Goal: Task Accomplishment & Management: Manage account settings

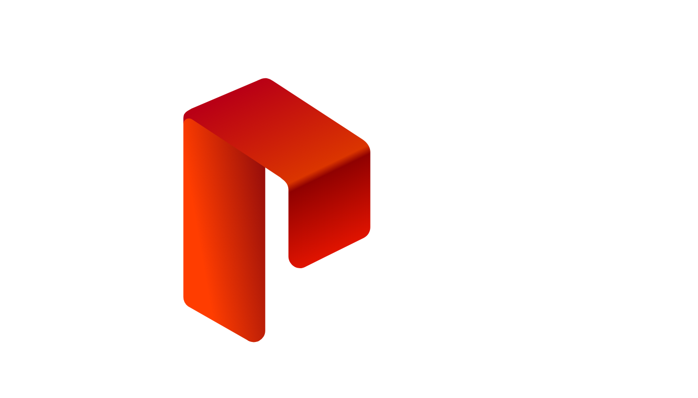
type input "**********"
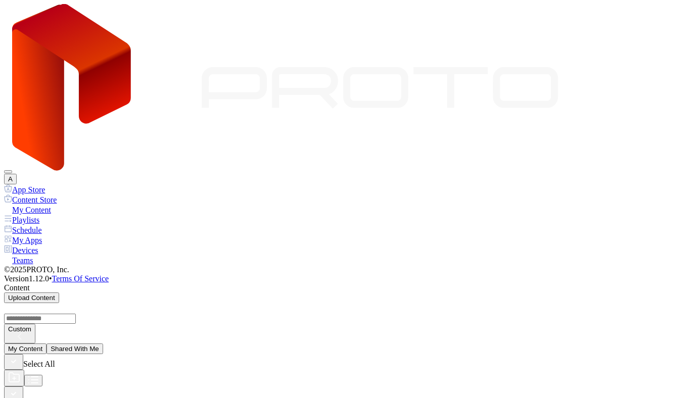
click at [17, 174] on button "A" at bounding box center [10, 179] width 13 height 11
click at [506, 33] on div "A" at bounding box center [349, 94] width 690 height 180
click at [23, 387] on button "button" at bounding box center [13, 395] width 19 height 16
click at [59, 215] on div "Playlists" at bounding box center [349, 220] width 690 height 10
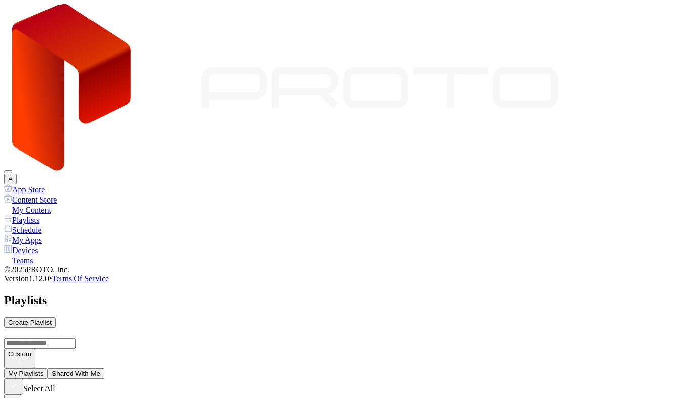
type input "****"
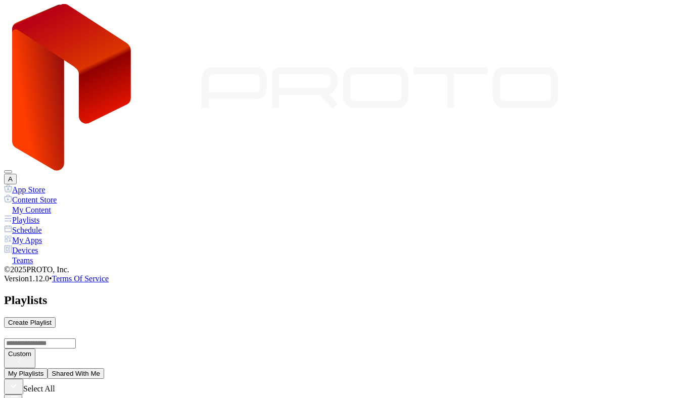
click at [36, 225] on div "Schedule" at bounding box center [349, 230] width 690 height 10
click at [43, 235] on div "My Apps" at bounding box center [349, 240] width 690 height 10
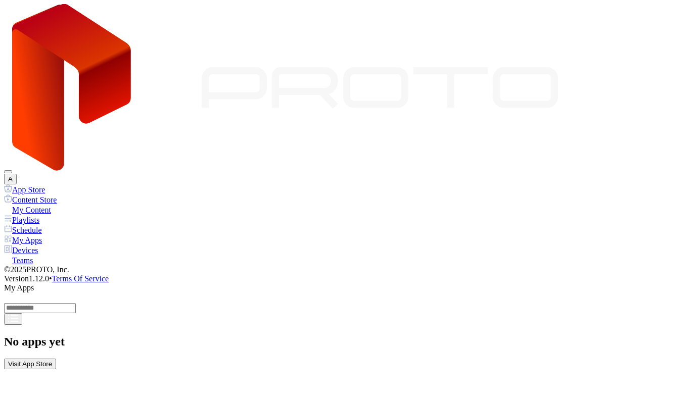
click at [55, 184] on div "App Store" at bounding box center [349, 189] width 690 height 10
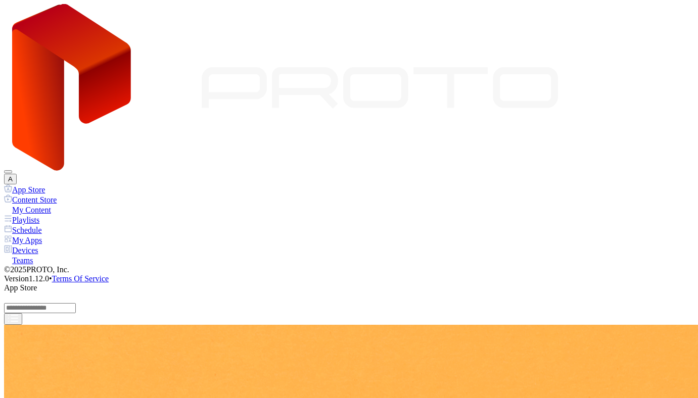
click at [48, 235] on div "My Apps" at bounding box center [349, 240] width 690 height 10
click at [68, 245] on div "Devices" at bounding box center [349, 250] width 690 height 10
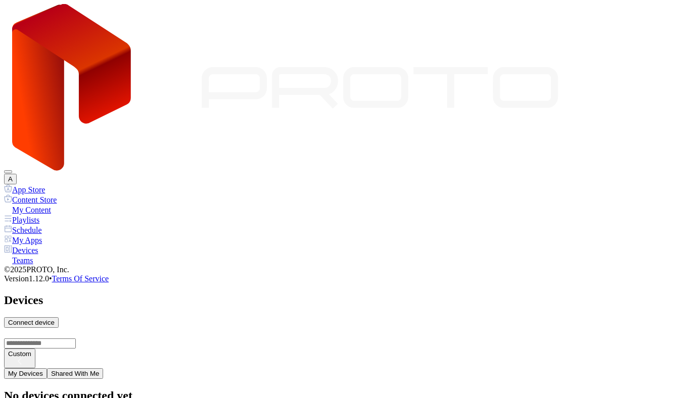
click at [57, 255] on div "Teams" at bounding box center [349, 260] width 690 height 10
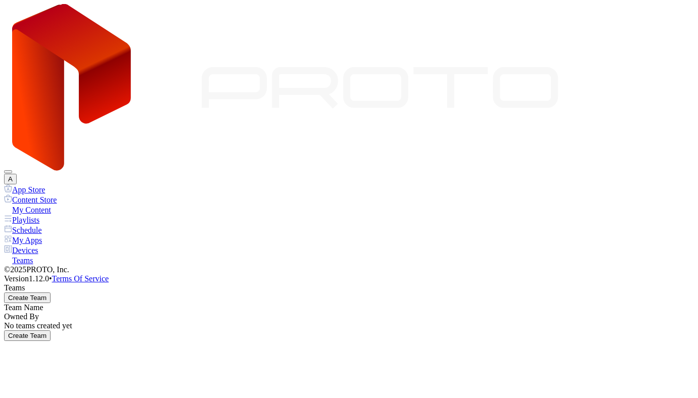
click at [17, 174] on button "A" at bounding box center [10, 179] width 13 height 11
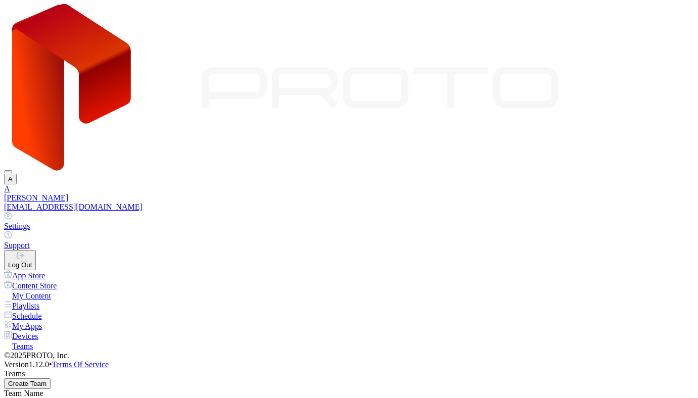
click at [653, 231] on link "Support" at bounding box center [349, 240] width 690 height 19
click at [613, 212] on link "Settings" at bounding box center [349, 221] width 690 height 19
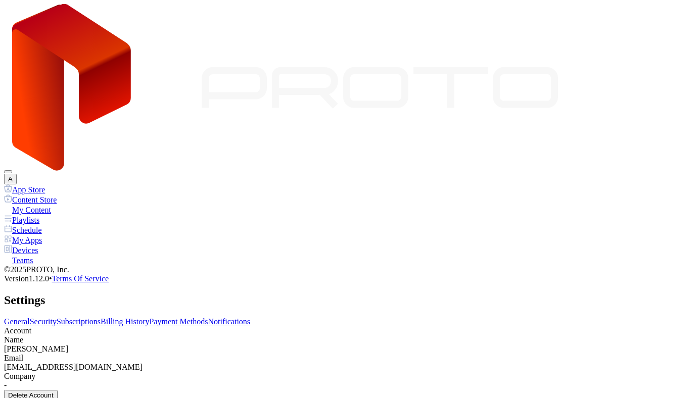
click at [251, 317] on link "Notifications" at bounding box center [229, 321] width 42 height 9
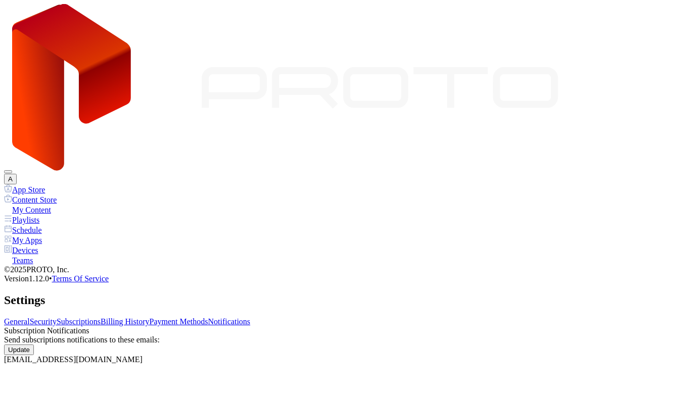
click at [71, 205] on div "My Content" at bounding box center [349, 210] width 690 height 10
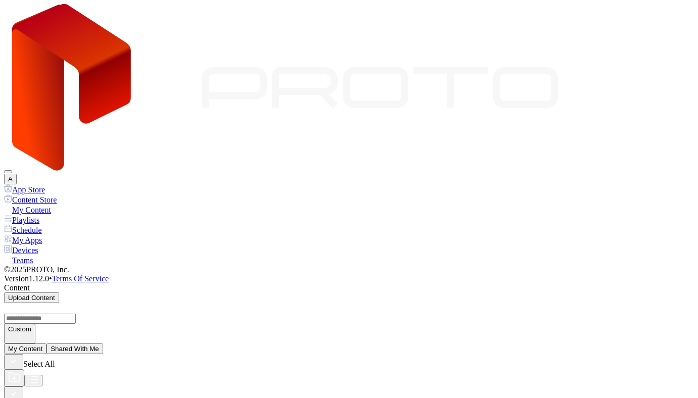
click at [51, 195] on div "Content Store" at bounding box center [349, 200] width 690 height 10
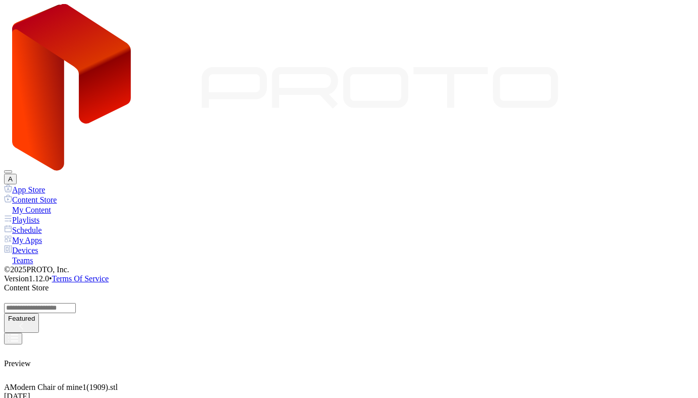
click at [17, 174] on button "A" at bounding box center [10, 179] width 13 height 11
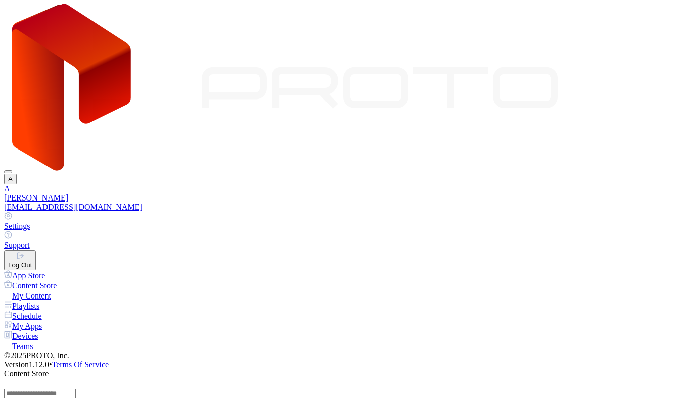
click at [632, 212] on link "Settings" at bounding box center [349, 221] width 690 height 19
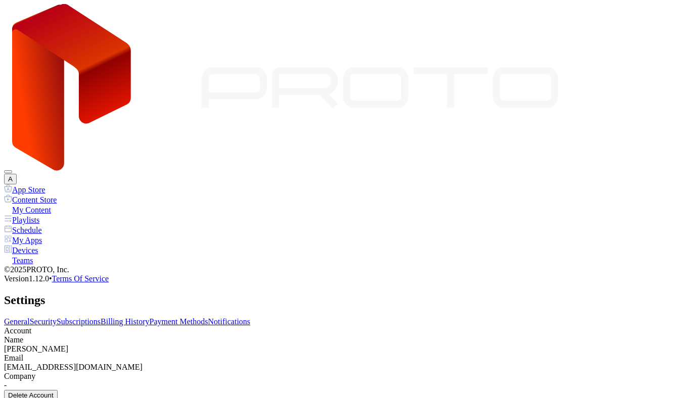
click at [54, 392] on div "Delete Account" at bounding box center [30, 396] width 45 height 8
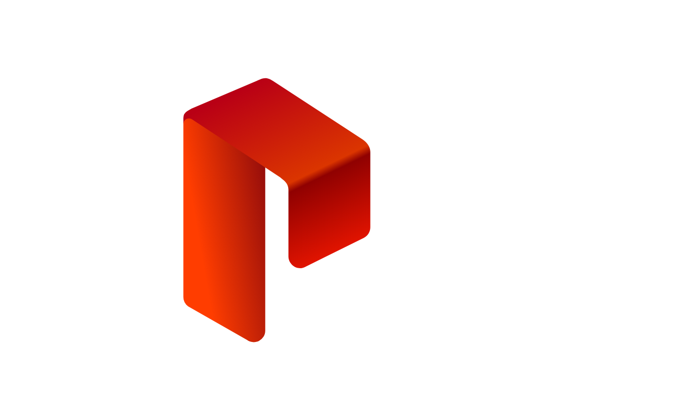
type input "*"
type input "**********"
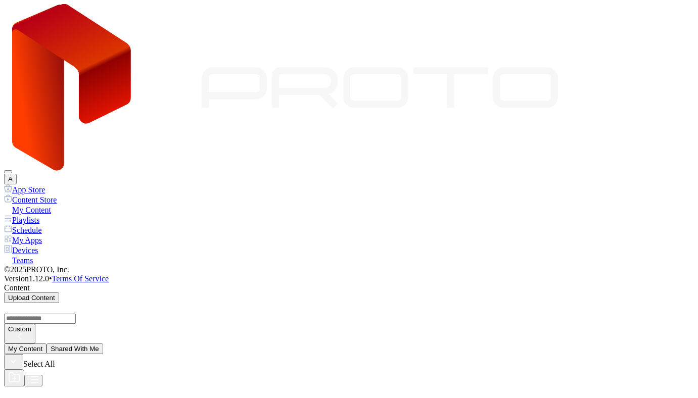
click at [17, 174] on button "A" at bounding box center [10, 179] width 13 height 11
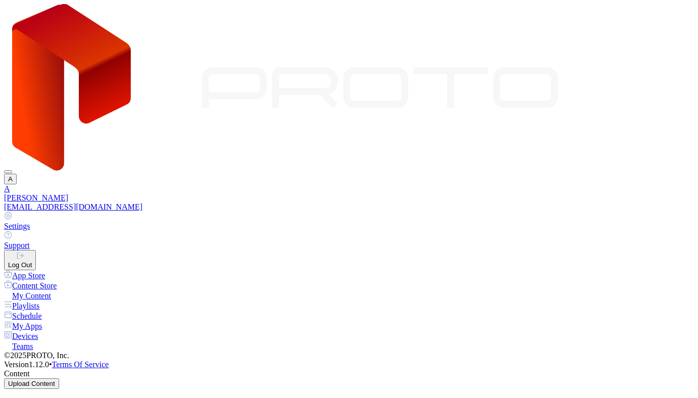
click at [613, 212] on link "Settings" at bounding box center [349, 221] width 690 height 19
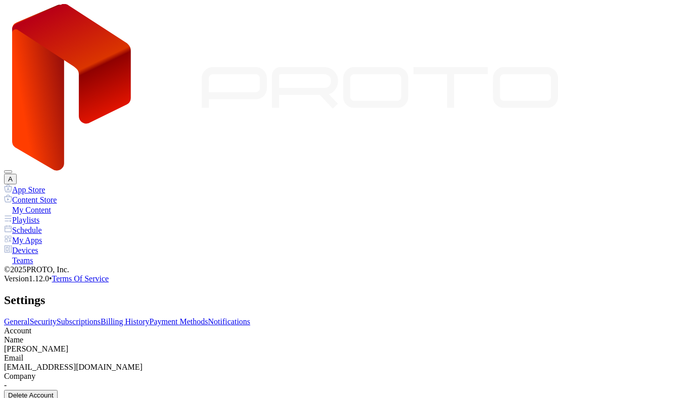
click at [54, 392] on div "Delete Account" at bounding box center [30, 396] width 45 height 8
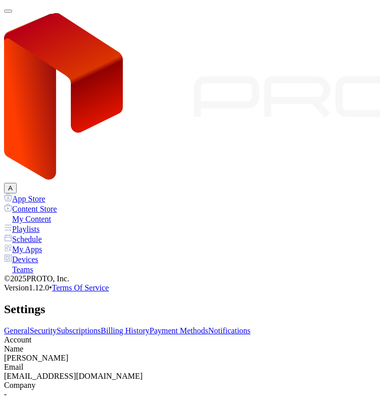
click at [54, 398] on div "Delete Account" at bounding box center [30, 405] width 45 height 8
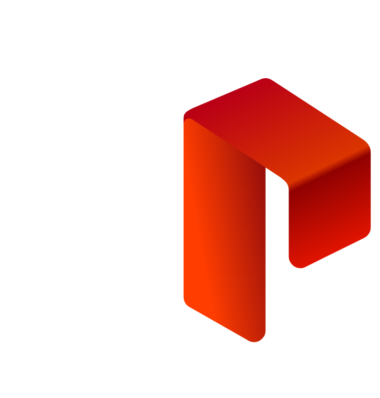
type input "*"
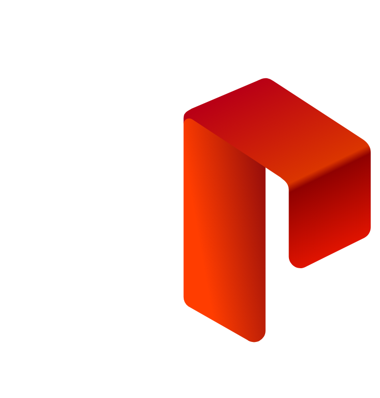
type input "**********"
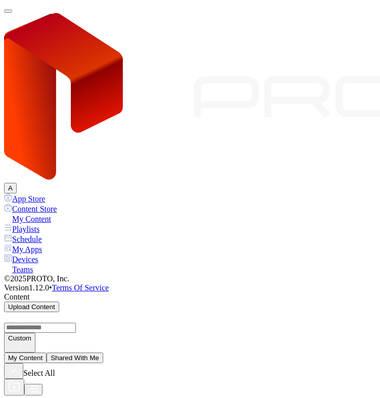
click at [17, 183] on button "A" at bounding box center [10, 188] width 13 height 11
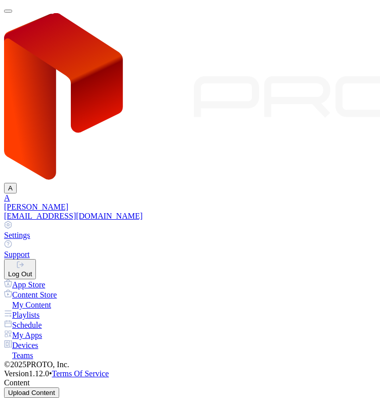
click at [36, 259] on button "Log Out" at bounding box center [20, 269] width 32 height 20
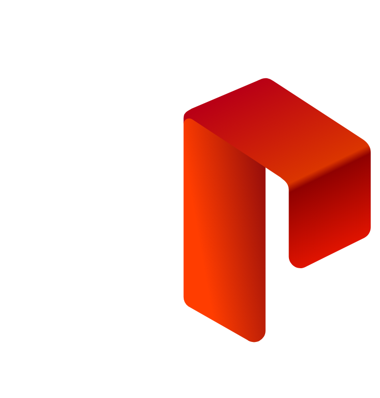
type input "**********"
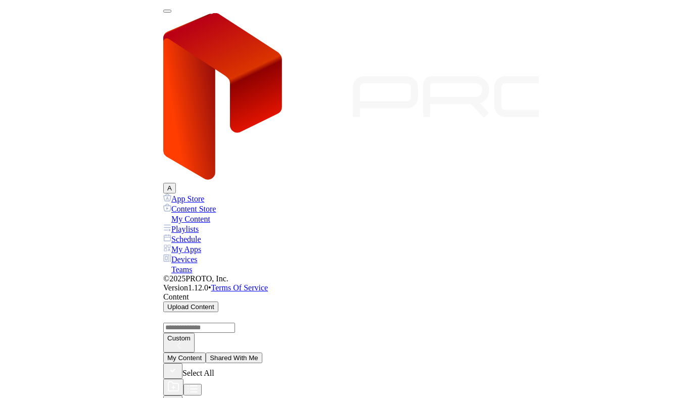
scroll to position [798, 0]
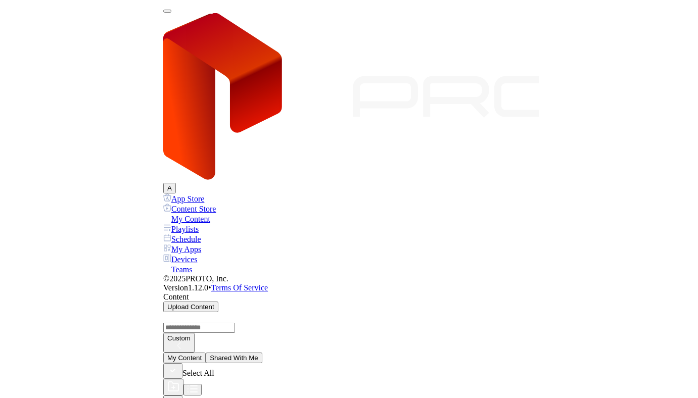
scroll to position [487, 0]
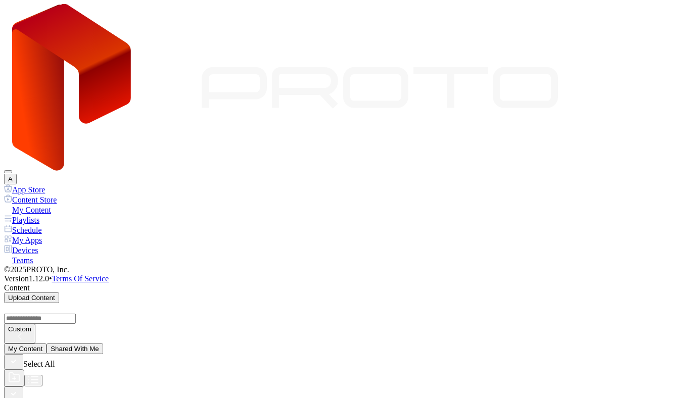
click at [64, 184] on div "App Store" at bounding box center [349, 189] width 690 height 10
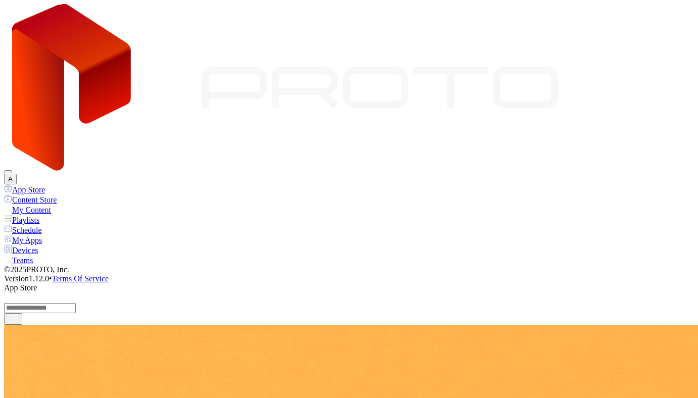
click at [60, 195] on div "Content Store" at bounding box center [349, 200] width 690 height 10
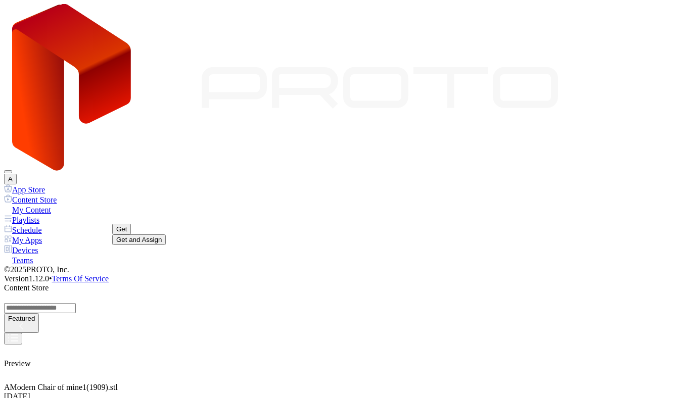
scroll to position [0, 0]
click at [49, 205] on div "My Content" at bounding box center [349, 210] width 690 height 10
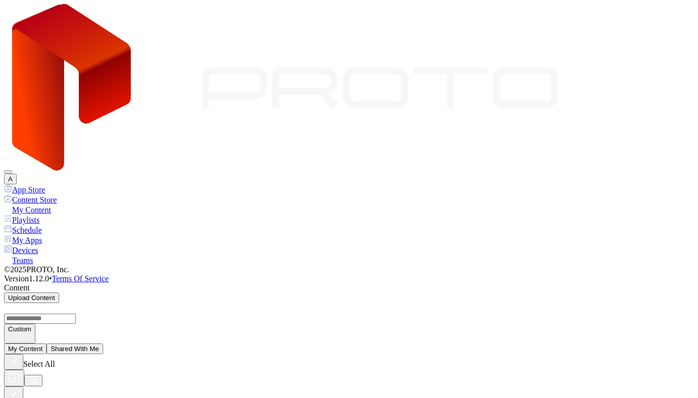
click at [17, 174] on button "A" at bounding box center [10, 179] width 13 height 11
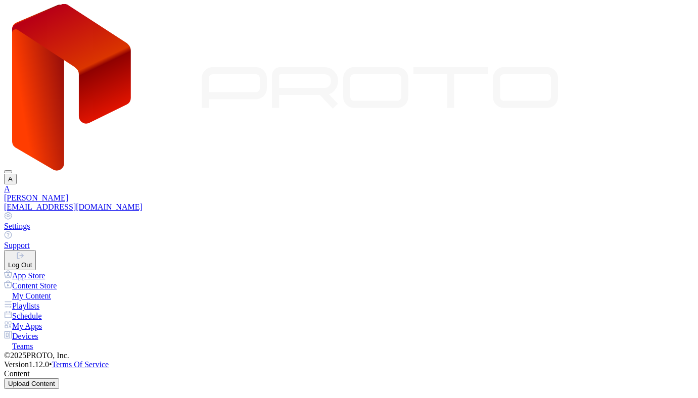
click at [379, 212] on link "Settings" at bounding box center [349, 221] width 690 height 19
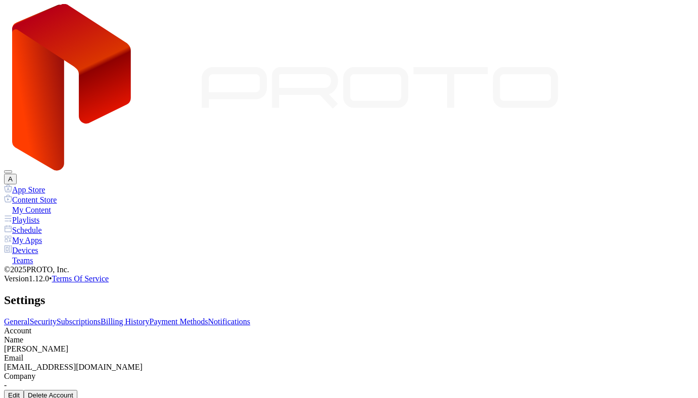
click at [17, 174] on button "A" at bounding box center [10, 179] width 13 height 11
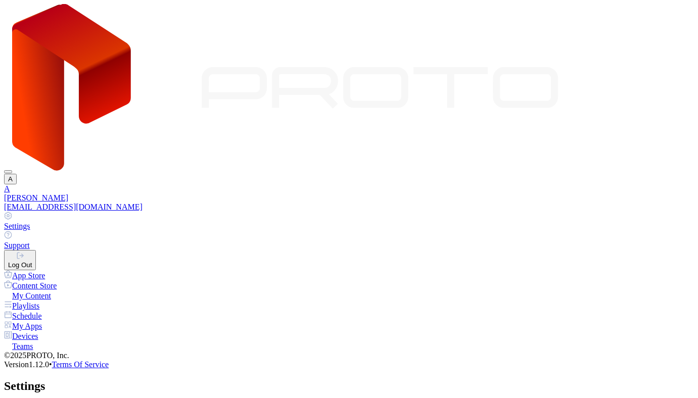
click at [36, 250] on button "Log Out" at bounding box center [20, 260] width 32 height 20
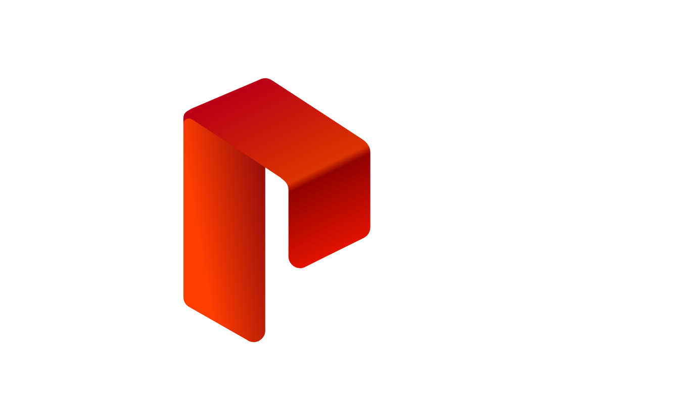
type input "**********"
type input "*"
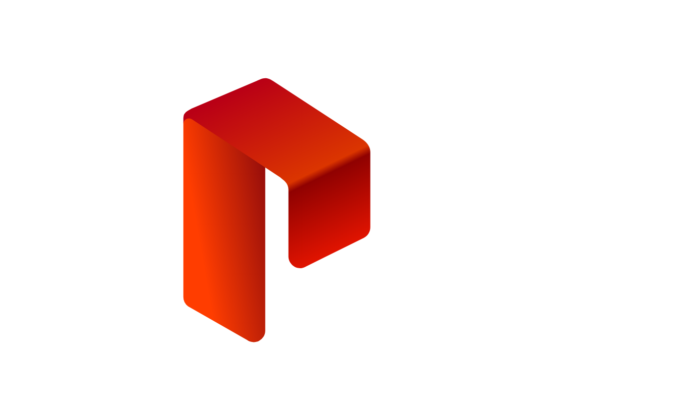
type input "**********"
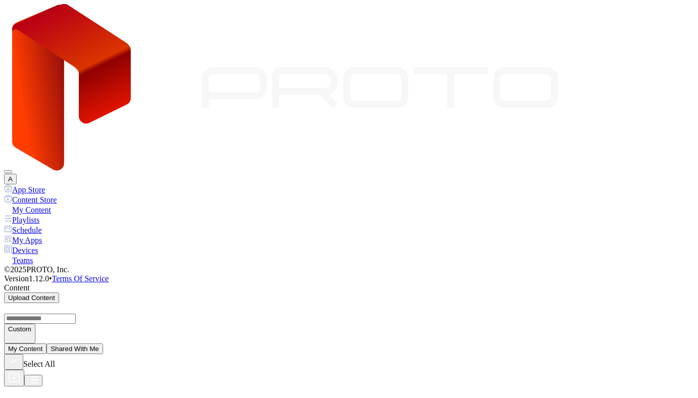
click at [17, 174] on button "A" at bounding box center [10, 179] width 13 height 11
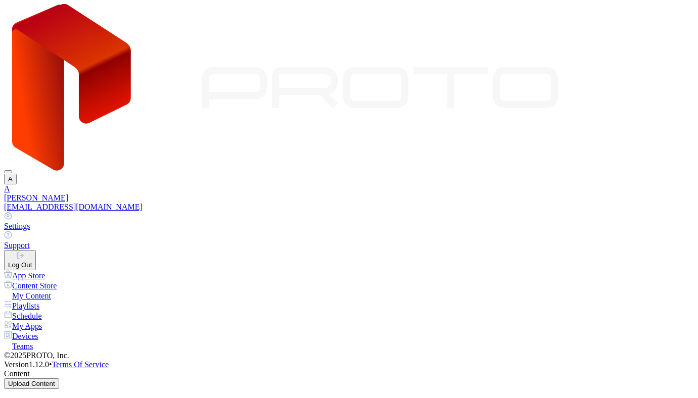
click at [601, 212] on link "Settings" at bounding box center [349, 221] width 690 height 19
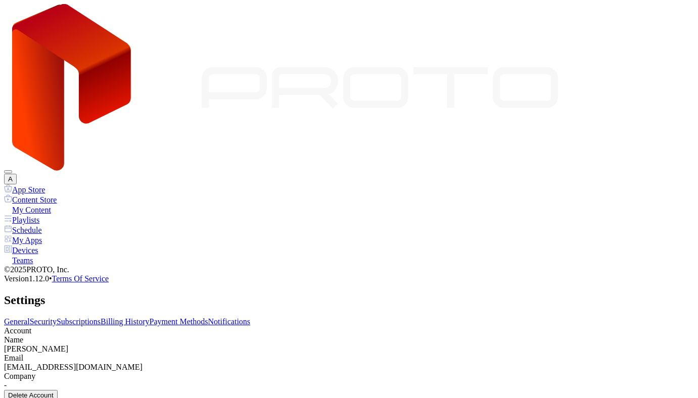
click at [54, 392] on div "Delete Account" at bounding box center [30, 396] width 45 height 8
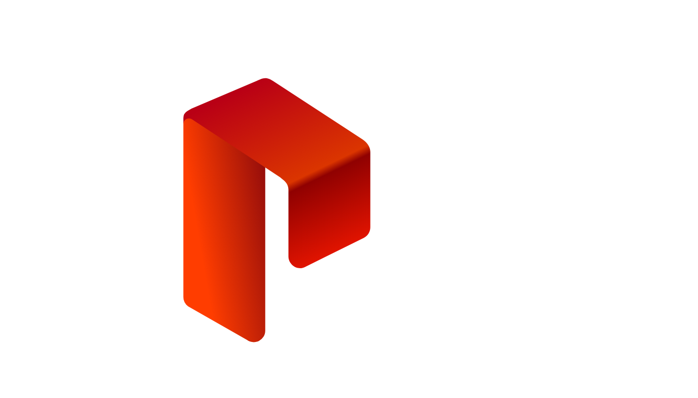
type input "**********"
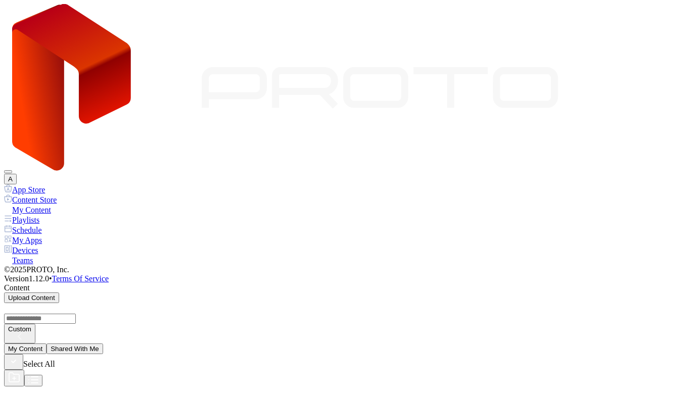
click at [17, 174] on button "A" at bounding box center [10, 179] width 13 height 11
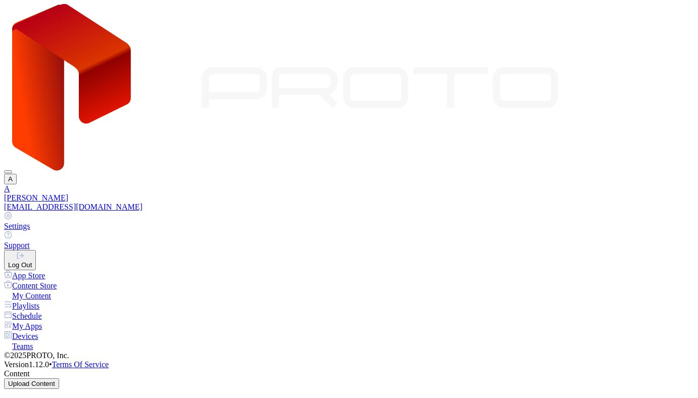
click at [36, 250] on button "Log Out" at bounding box center [20, 260] width 32 height 20
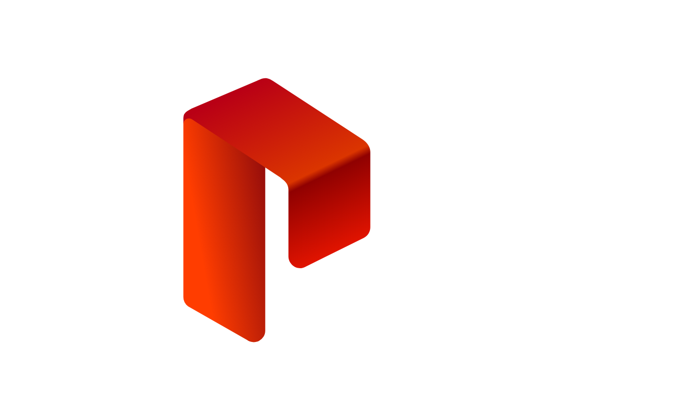
type input "**********"
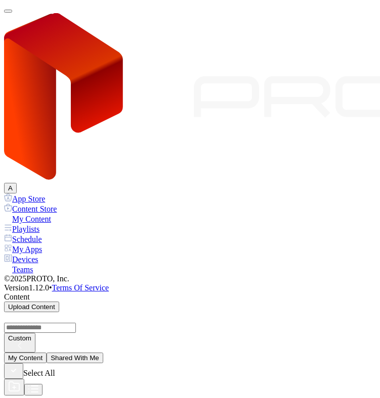
click at [17, 183] on button "A" at bounding box center [10, 188] width 13 height 11
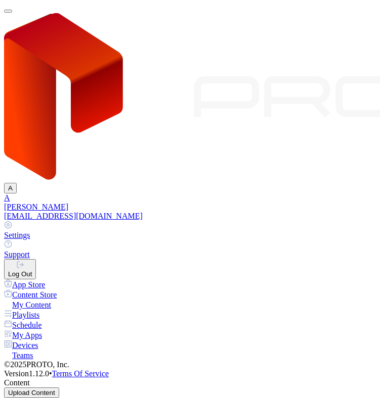
click at [36, 259] on button "Log Out" at bounding box center [20, 269] width 32 height 20
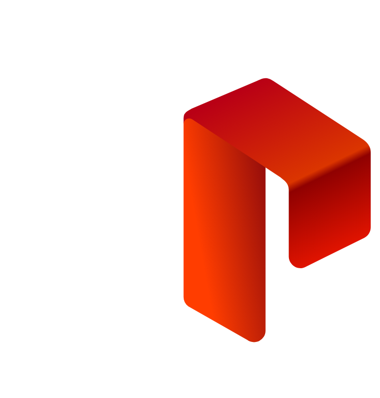
type input "**********"
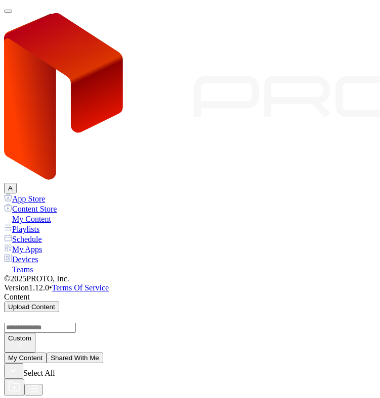
click at [17, 183] on button "A" at bounding box center [10, 188] width 13 height 11
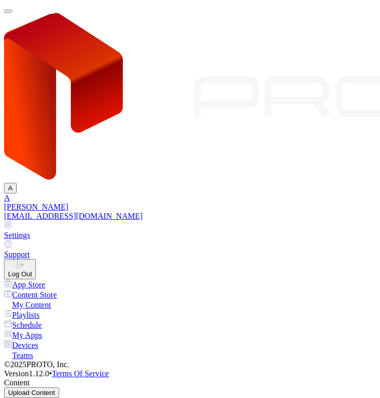
click at [36, 259] on button "Log Out" at bounding box center [20, 269] width 32 height 20
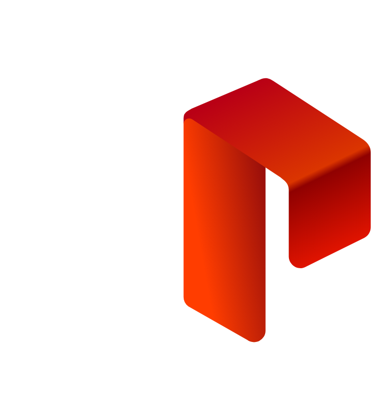
type input "**********"
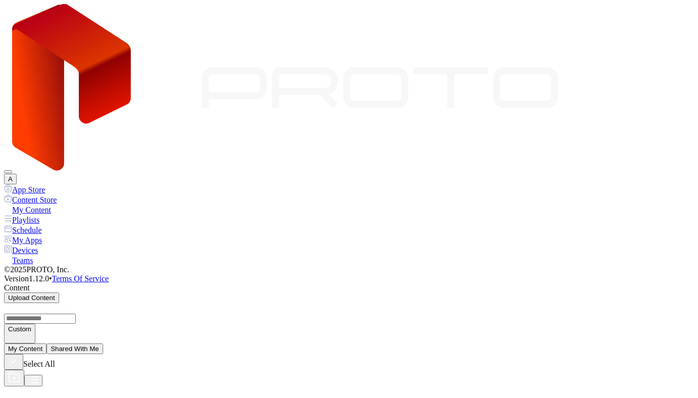
click at [17, 174] on button "A" at bounding box center [10, 179] width 13 height 11
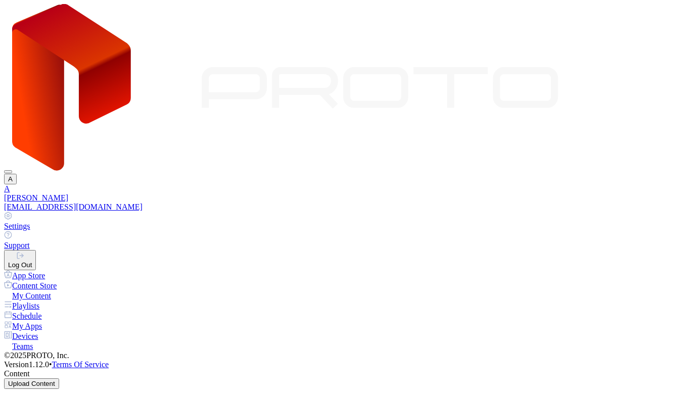
click at [379, 212] on link "Settings" at bounding box center [349, 221] width 690 height 19
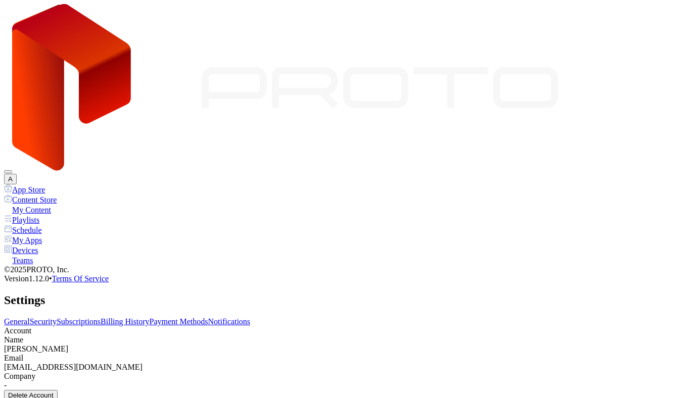
click at [54, 392] on div "Delete Account" at bounding box center [30, 396] width 45 height 8
